Goal: Book appointment/travel/reservation

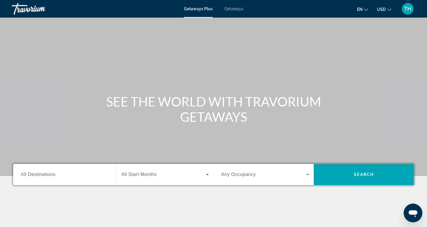
click at [95, 175] on input "Destination All Destinations" at bounding box center [65, 174] width 88 height 7
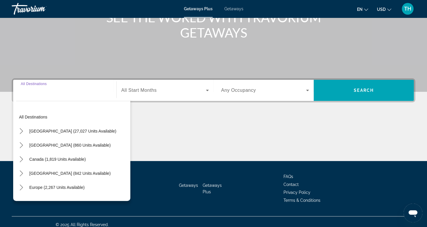
scroll to position [90, 0]
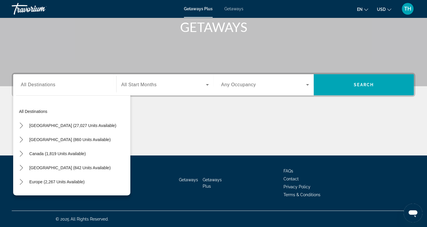
click at [200, 13] on div "Getaways Plus Getaways en English Español Français Italiano Português русский U…" at bounding box center [213, 8] width 427 height 15
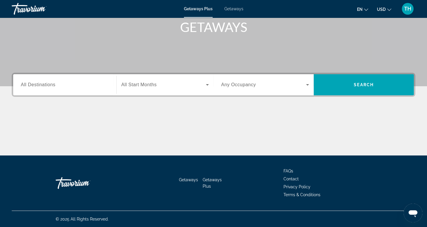
click at [66, 89] on div "Search widget" at bounding box center [65, 84] width 88 height 17
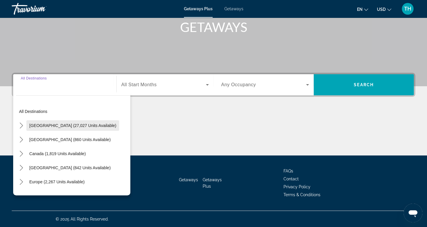
click at [62, 127] on span "[GEOGRAPHIC_DATA] (27,027 units available)" at bounding box center [72, 125] width 87 height 5
type input "**********"
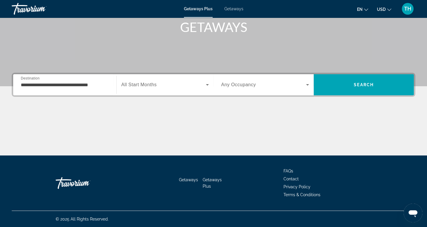
click at [150, 84] on span "All Start Months" at bounding box center [138, 84] width 35 height 5
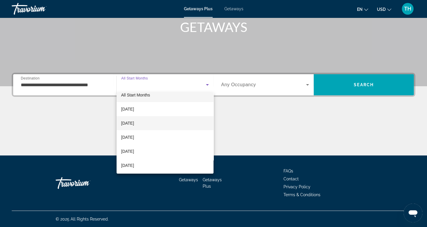
scroll to position [10, 0]
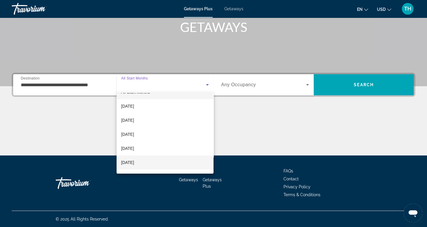
click at [134, 162] on span "[DATE]" at bounding box center [127, 162] width 13 height 7
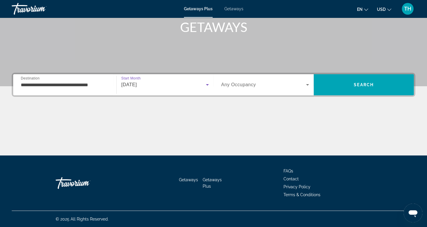
click at [254, 85] on span "Any Occupancy" at bounding box center [238, 84] width 35 height 5
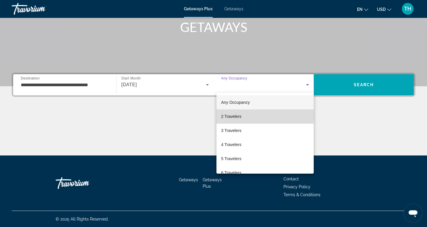
click at [243, 115] on mat-option "2 Travelers" at bounding box center [265, 116] width 97 height 14
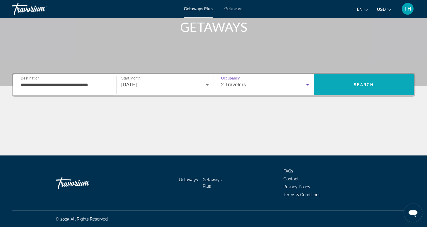
click at [342, 84] on span "Search" at bounding box center [364, 85] width 100 height 14
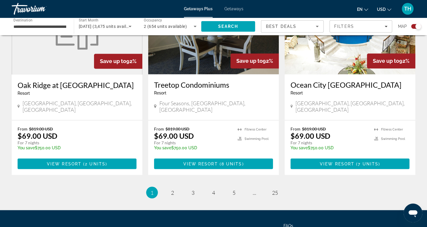
scroll to position [911, 0]
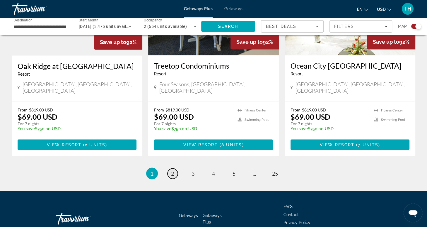
click at [171, 170] on span "2" at bounding box center [172, 173] width 3 height 6
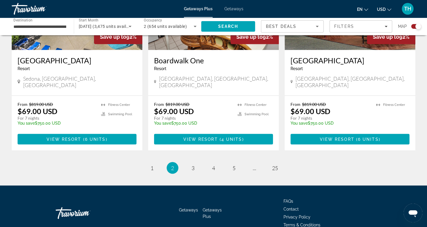
scroll to position [929, 0]
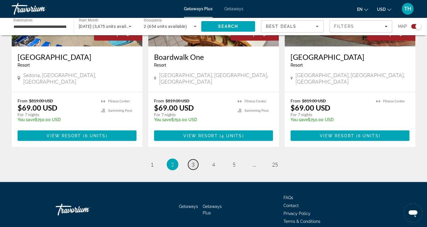
click at [193, 161] on span "3" at bounding box center [193, 164] width 3 height 6
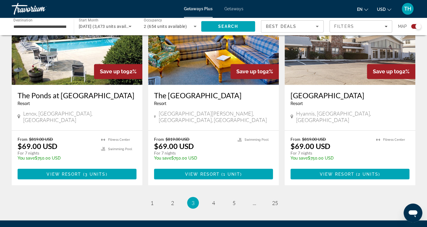
scroll to position [911, 0]
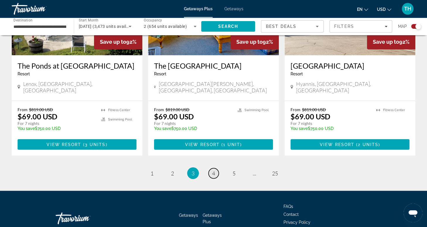
click at [212, 170] on span "4" at bounding box center [213, 173] width 3 height 6
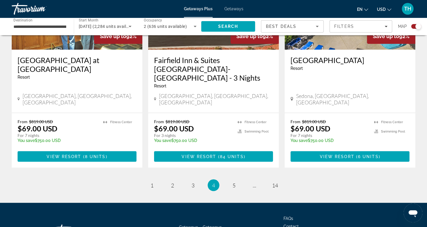
scroll to position [920, 0]
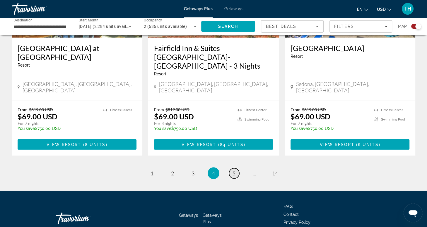
click at [235, 170] on span "5" at bounding box center [234, 173] width 3 height 6
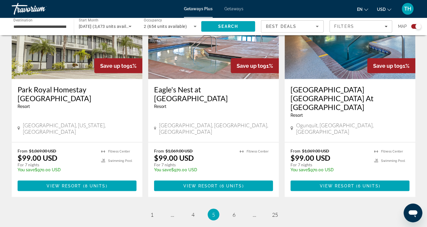
scroll to position [920, 0]
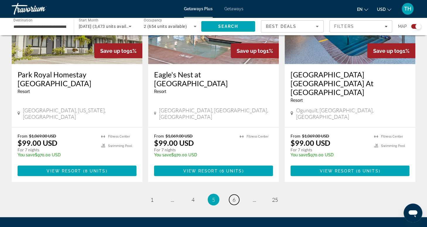
click at [235, 196] on span "6" at bounding box center [234, 199] width 3 height 6
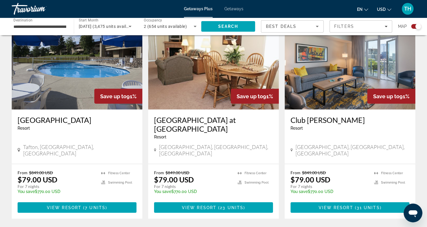
scroll to position [880, 0]
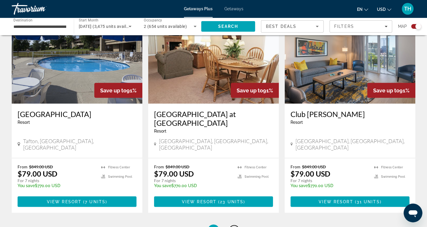
click at [234, 227] on span "7" at bounding box center [234, 230] width 3 height 6
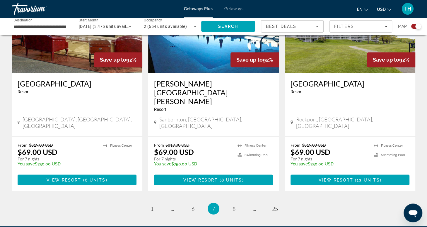
scroll to position [902, 0]
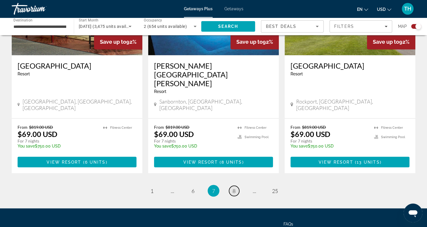
click at [234, 187] on span "8" at bounding box center [234, 190] width 3 height 6
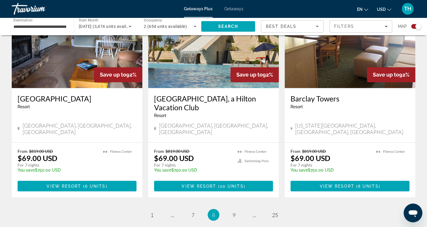
scroll to position [881, 0]
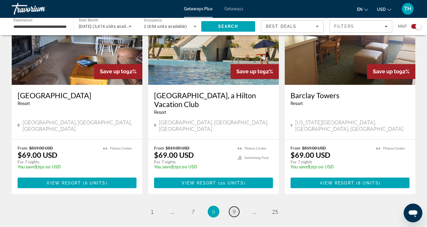
click at [234, 208] on span "9" at bounding box center [234, 211] width 3 height 6
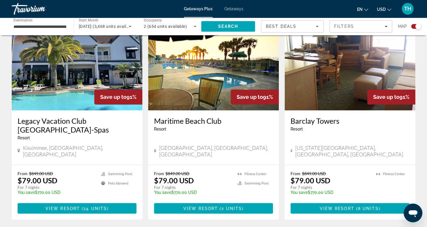
scroll to position [856, 0]
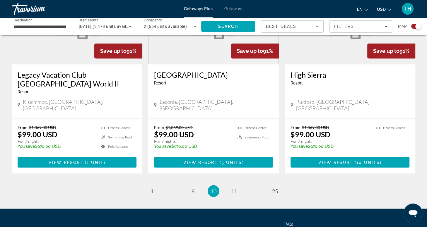
scroll to position [920, 0]
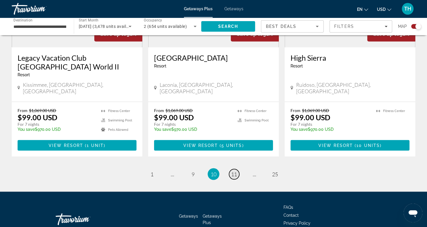
click at [234, 171] on span "11" at bounding box center [234, 174] width 6 height 6
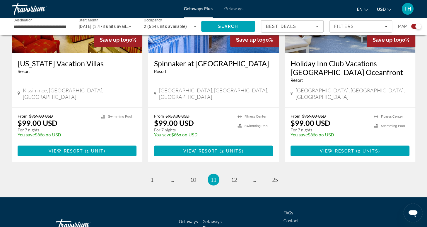
scroll to position [937, 0]
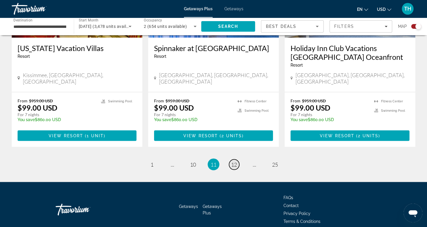
click at [234, 161] on span "12" at bounding box center [234, 164] width 6 height 6
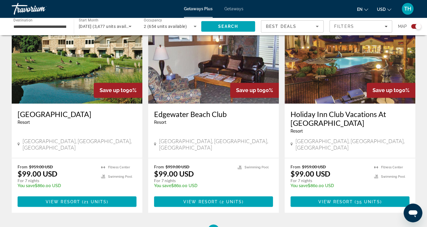
scroll to position [865, 0]
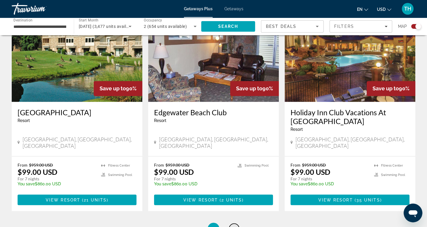
click at [234, 225] on span "13" at bounding box center [234, 228] width 6 height 6
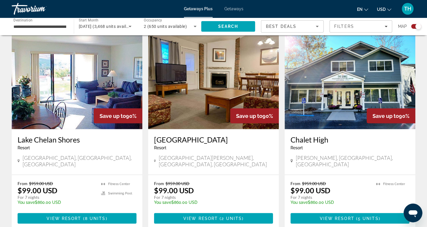
scroll to position [911, 0]
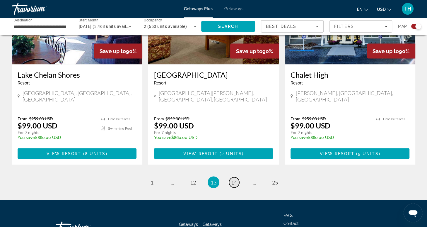
click at [234, 179] on span "14" at bounding box center [234, 182] width 6 height 6
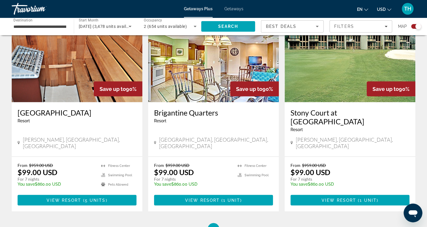
scroll to position [875, 0]
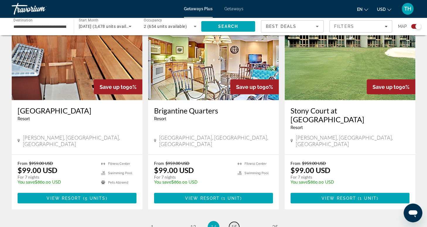
click at [234, 223] on span "15" at bounding box center [234, 226] width 6 height 6
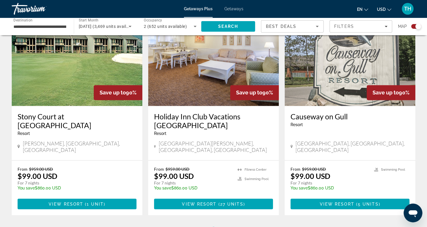
scroll to position [920, 0]
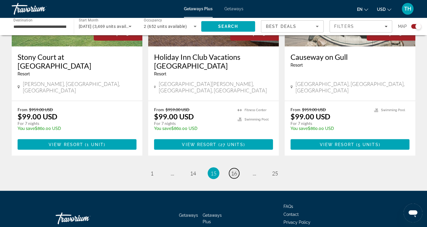
click at [236, 170] on span "16" at bounding box center [234, 173] width 6 height 6
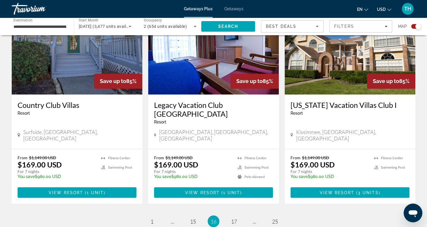
scroll to position [865, 0]
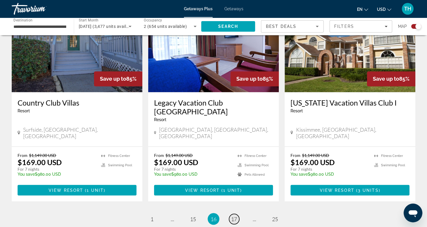
click at [233, 215] on span "17" at bounding box center [234, 218] width 6 height 6
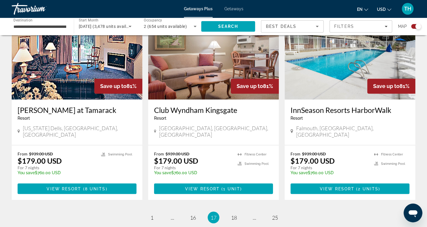
scroll to position [911, 0]
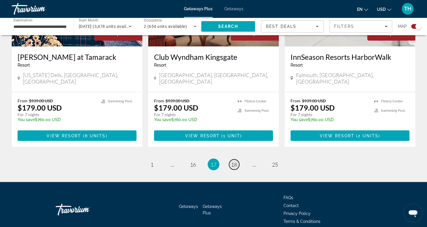
click at [235, 161] on span "18" at bounding box center [234, 164] width 6 height 6
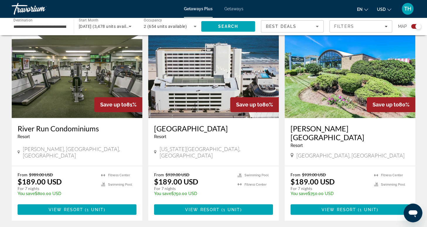
scroll to position [911, 0]
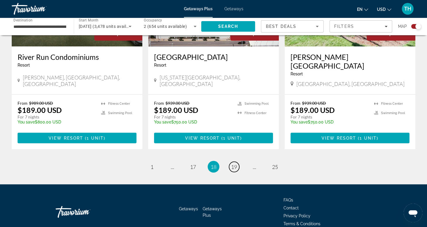
click at [235, 163] on span "19" at bounding box center [234, 166] width 6 height 6
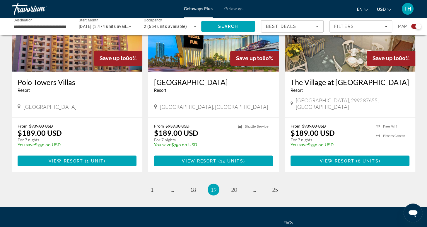
scroll to position [888, 0]
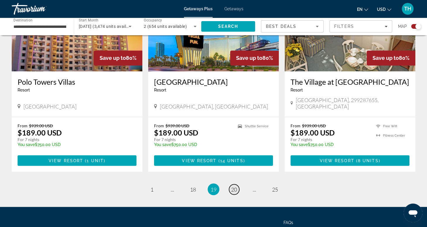
click at [233, 186] on span "20" at bounding box center [234, 189] width 6 height 6
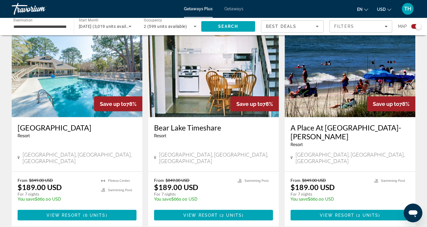
scroll to position [911, 0]
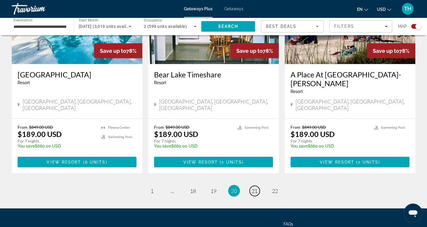
click at [253, 187] on span "21" at bounding box center [255, 190] width 6 height 6
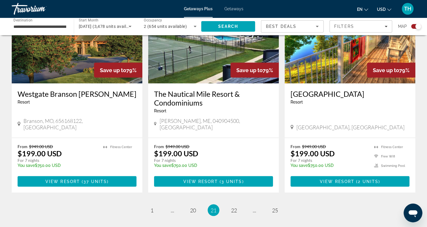
scroll to position [929, 0]
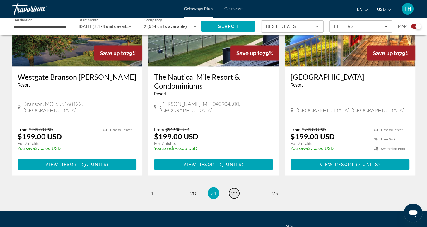
click at [236, 190] on span "22" at bounding box center [234, 193] width 6 height 6
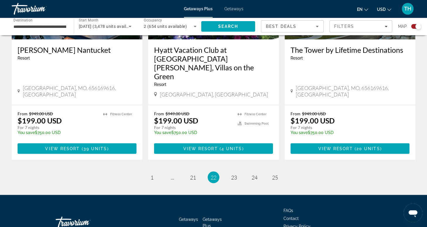
scroll to position [937, 0]
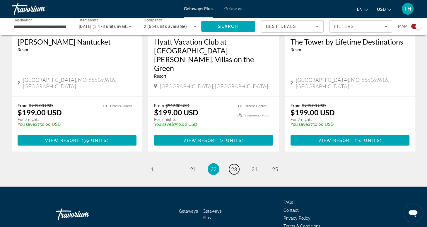
click at [236, 166] on span "23" at bounding box center [234, 169] width 6 height 6
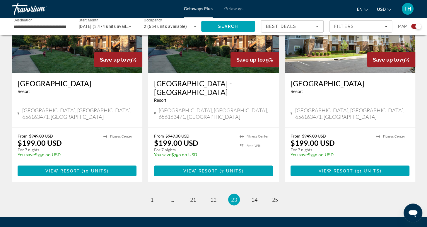
scroll to position [912, 0]
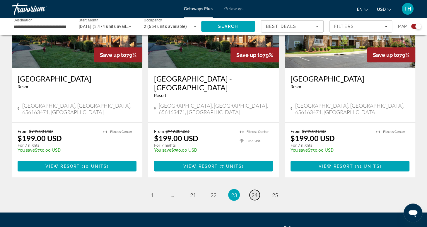
click at [255, 191] on span "24" at bounding box center [255, 194] width 6 height 6
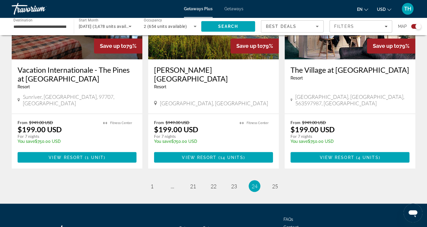
scroll to position [937, 0]
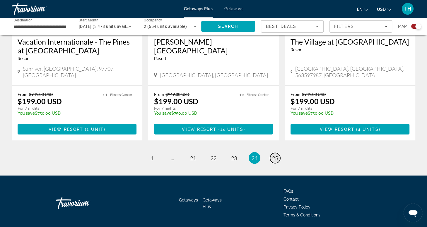
click at [275, 154] on span "25" at bounding box center [275, 157] width 6 height 6
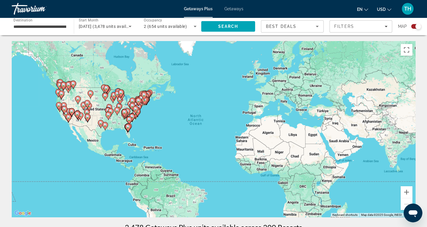
click at [240, 9] on span "Getaways" at bounding box center [234, 8] width 19 height 5
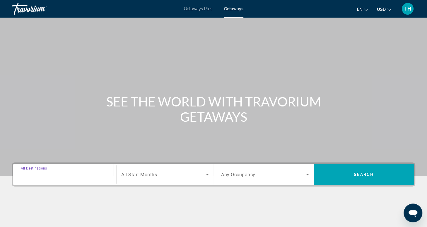
click at [60, 175] on input "Destination All Destinations" at bounding box center [65, 174] width 88 height 7
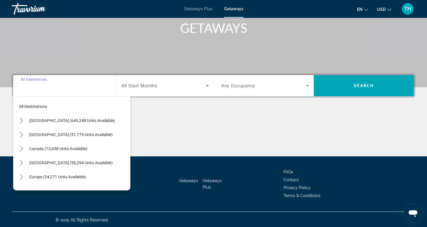
scroll to position [90, 0]
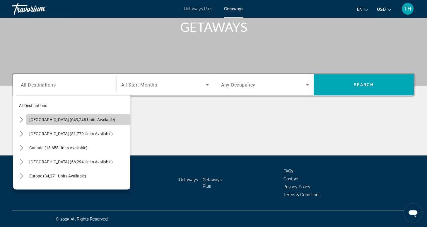
click at [83, 119] on span "[GEOGRAPHIC_DATA] (649,248 units available)" at bounding box center [72, 119] width 86 height 5
type input "**********"
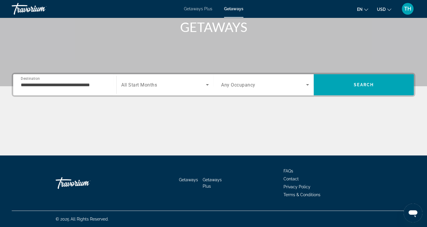
click at [193, 10] on span "Getaways Plus" at bounding box center [198, 8] width 28 height 5
